Goal: Find specific page/section: Find specific page/section

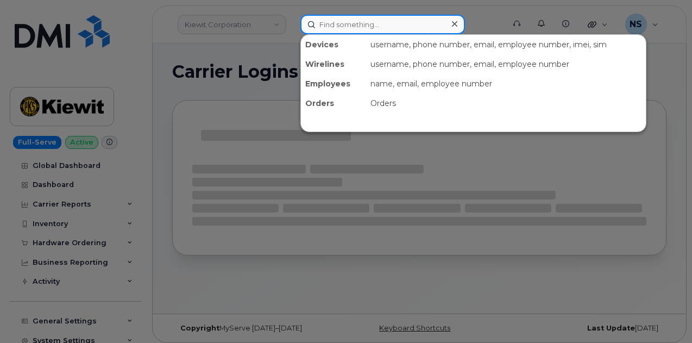
click at [346, 15] on input at bounding box center [382, 25] width 165 height 20
paste input "223-361-3558"
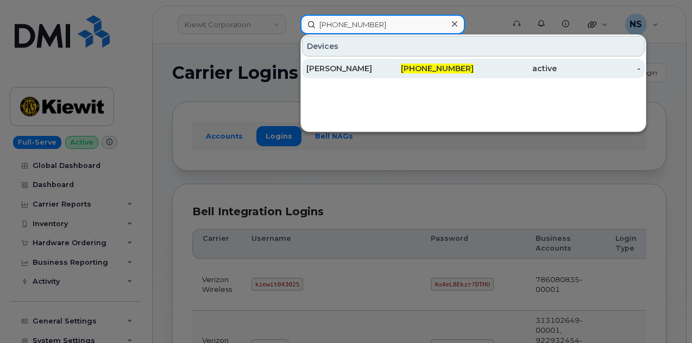
type input "223-361-3558"
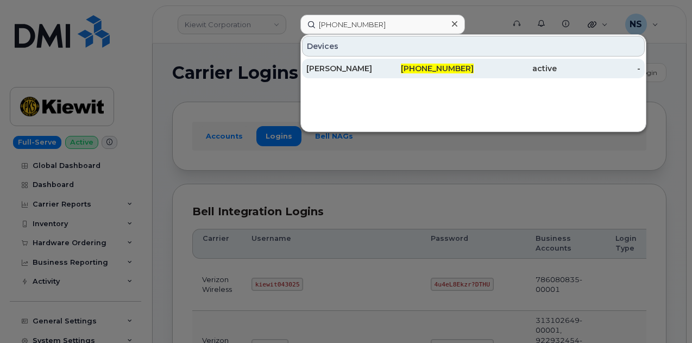
click at [365, 61] on div "[PERSON_NAME]" at bounding box center [348, 69] width 84 height 20
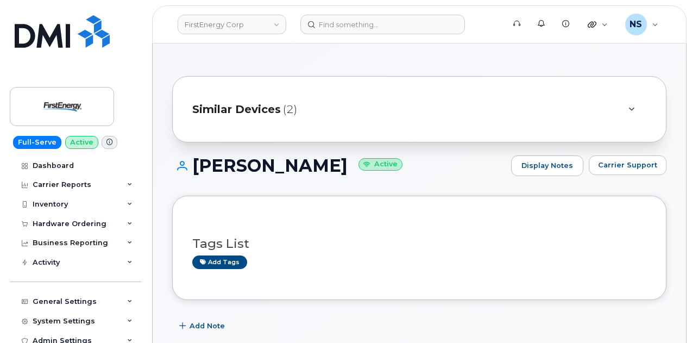
click at [629, 107] on icon at bounding box center [631, 109] width 6 height 7
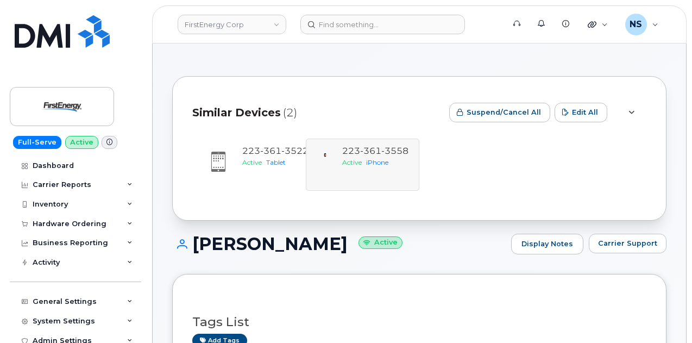
click at [632, 113] on icon at bounding box center [631, 112] width 6 height 7
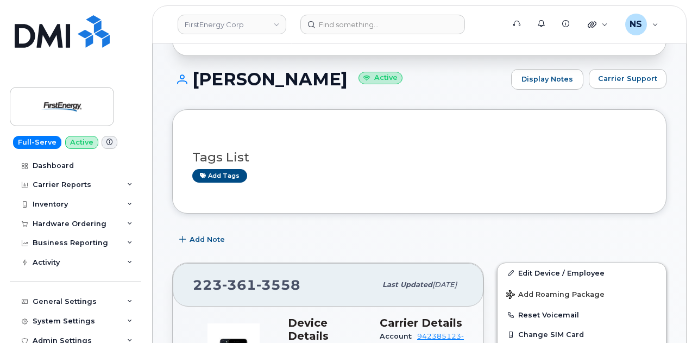
scroll to position [163, 0]
